Goal: Information Seeking & Learning: Check status

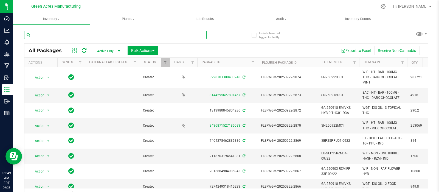
click at [122, 34] on input "text" at bounding box center [115, 35] width 182 height 8
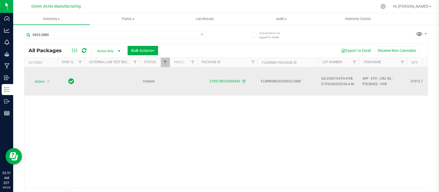
click at [355, 85] on span "GA-250919-ETH-HYB-D-THCA04/05/06-A-M" at bounding box center [338, 81] width 35 height 10
drag, startPoint x: 349, startPoint y: 81, endPoint x: 314, endPoint y: 84, distance: 34.7
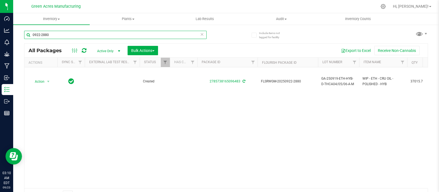
click at [58, 35] on input "0922-2880" at bounding box center [115, 35] width 182 height 8
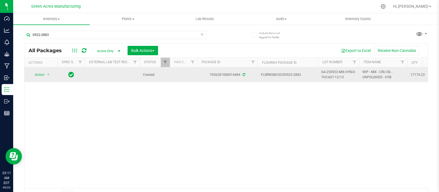
drag, startPoint x: 345, startPoint y: 76, endPoint x: 317, endPoint y: 74, distance: 28.6
copy tr "GA-250922-MIX-HYB-D-THCA07-12/13"
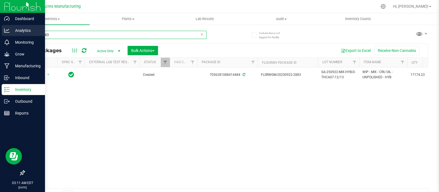
drag, startPoint x: 22, startPoint y: 34, endPoint x: 4, endPoint y: 35, distance: 18.4
click at [4, 35] on div "Dashboard Analytics Monitoring Grow Manufacturing Inbound Inventory Outbound Re…" at bounding box center [219, 96] width 439 height 192
paste input "GA-250922-MIX-HYB-D-THCA07-12/1"
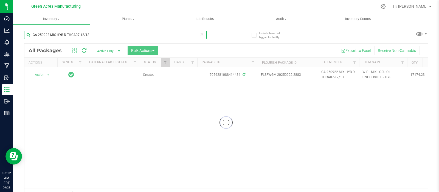
click at [37, 33] on input "GA-250922-MIX-HYB-D-THCA07-12/13" at bounding box center [115, 35] width 182 height 8
drag, startPoint x: 93, startPoint y: 35, endPoint x: 25, endPoint y: 35, distance: 68.6
click at [25, 35] on input "GA-250922-MIX-HYB-D-THCA07-12/13" at bounding box center [115, 35] width 182 height 8
type input "GA-250922-MIX-HYB-D-THCA07-12/13"
